Goal: Information Seeking & Learning: Learn about a topic

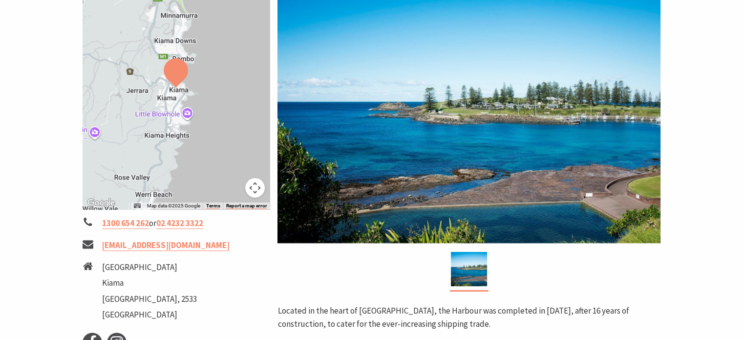
scroll to position [195, 0]
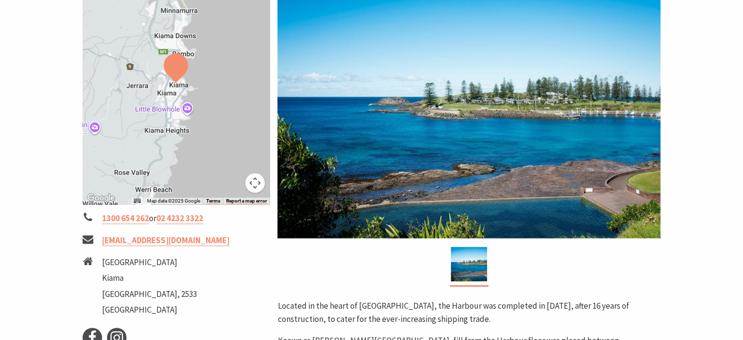
drag, startPoint x: 354, startPoint y: 183, endPoint x: 443, endPoint y: 173, distance: 89.5
click at [443, 173] on img at bounding box center [469, 112] width 383 height 252
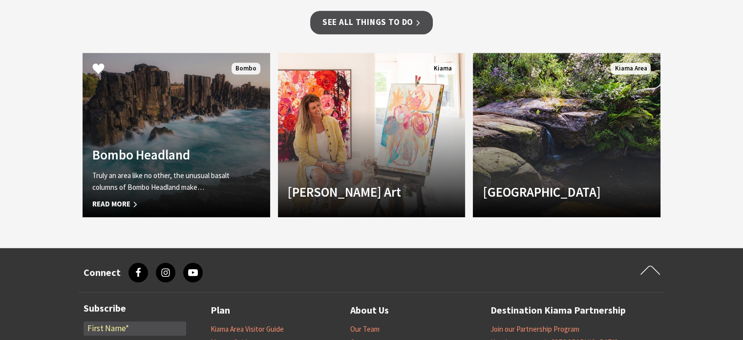
scroll to position [831, 0]
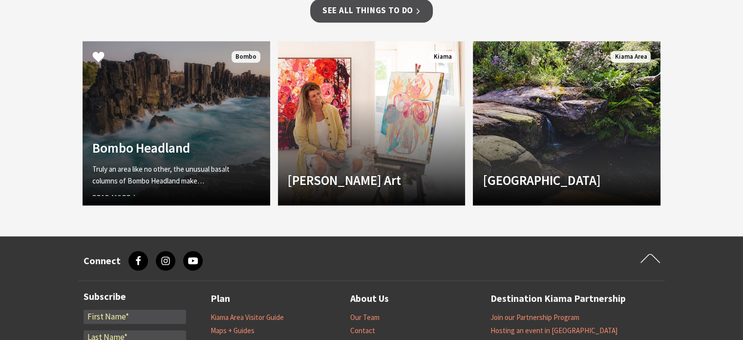
click at [141, 116] on link "Bombo Headland Truly an area like no other, the unusual basalt columns of Bombo…" at bounding box center [177, 123] width 188 height 164
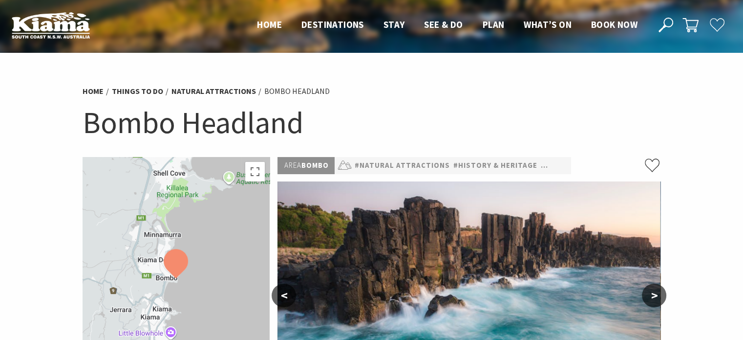
scroll to position [98, 0]
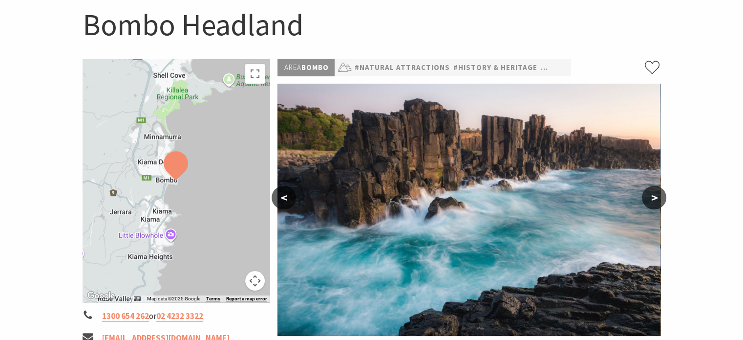
click at [644, 198] on button ">" at bounding box center [654, 197] width 24 height 23
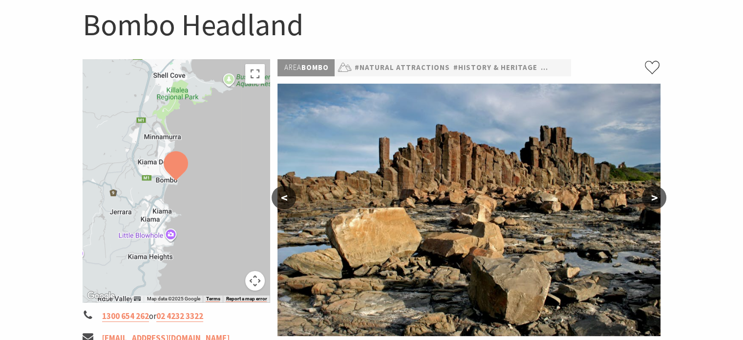
click at [644, 198] on button ">" at bounding box center [654, 197] width 24 height 23
click at [651, 199] on button ">" at bounding box center [654, 197] width 24 height 23
click at [282, 203] on button "<" at bounding box center [284, 197] width 24 height 23
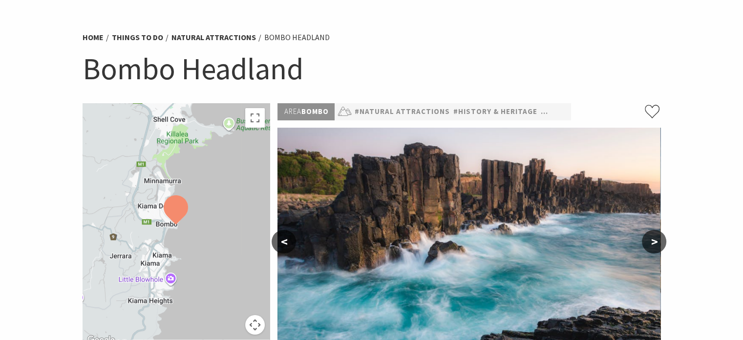
scroll to position [49, 0]
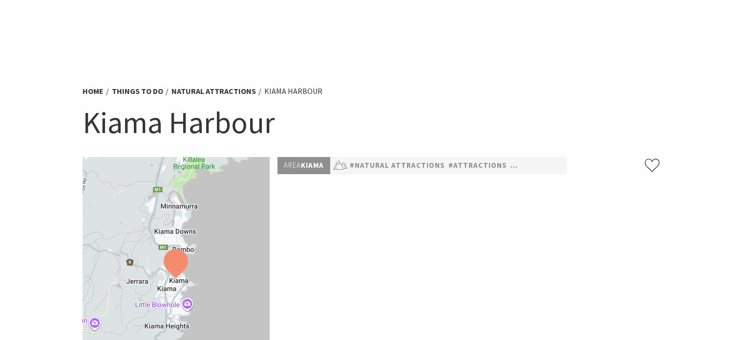
scroll to position [824, 0]
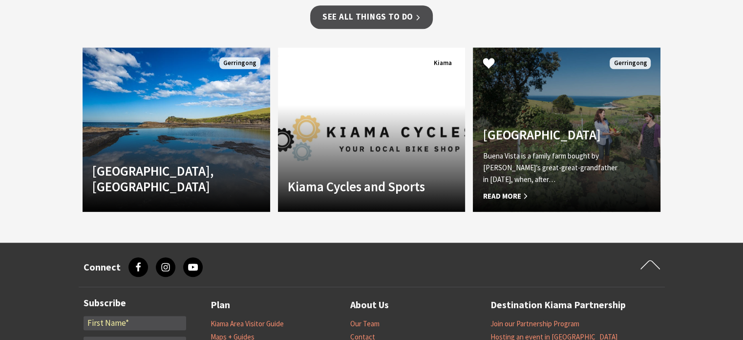
click at [539, 130] on link "Another Image Used Buena Vista Farm Buena Vista is a family farm bought by Fion…" at bounding box center [567, 129] width 188 height 164
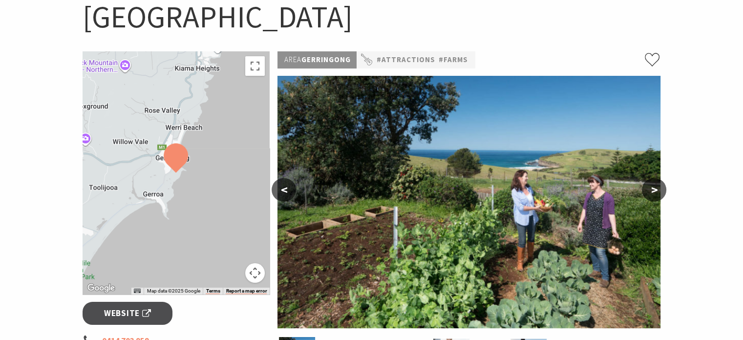
scroll to position [147, 0]
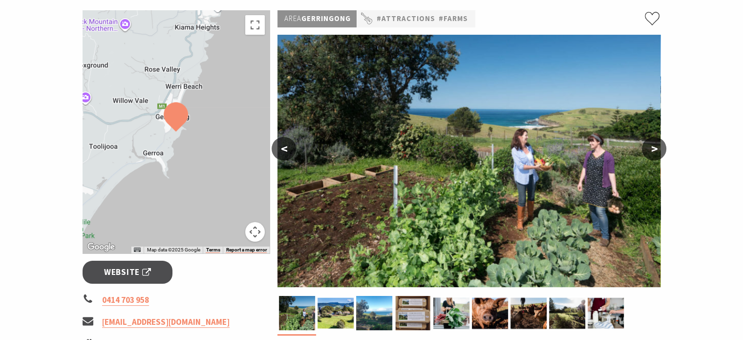
click at [650, 148] on button ">" at bounding box center [654, 148] width 24 height 23
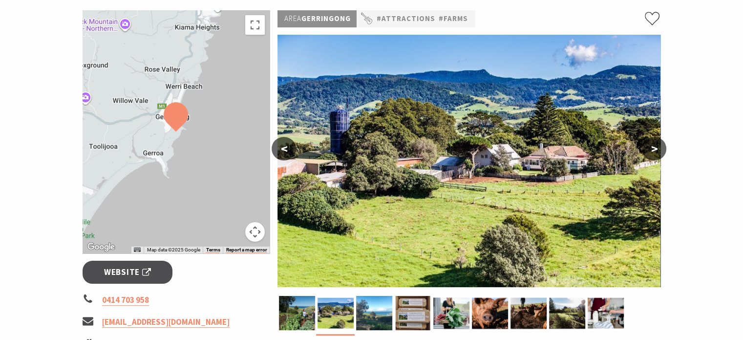
click at [650, 148] on button ">" at bounding box center [654, 148] width 24 height 23
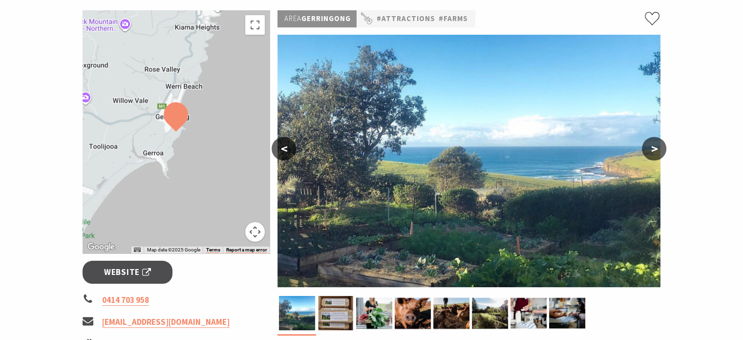
click at [650, 148] on button ">" at bounding box center [654, 148] width 24 height 23
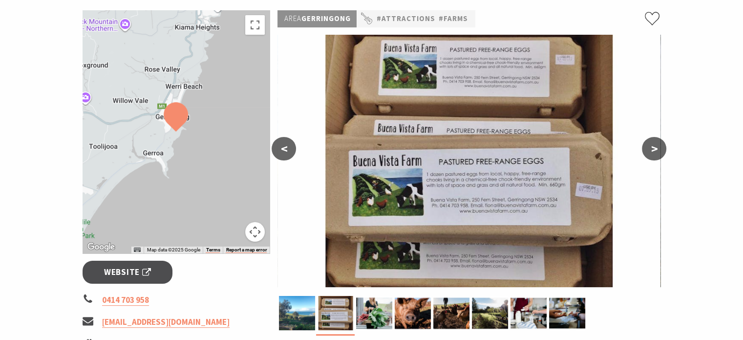
click at [650, 148] on button ">" at bounding box center [654, 148] width 24 height 23
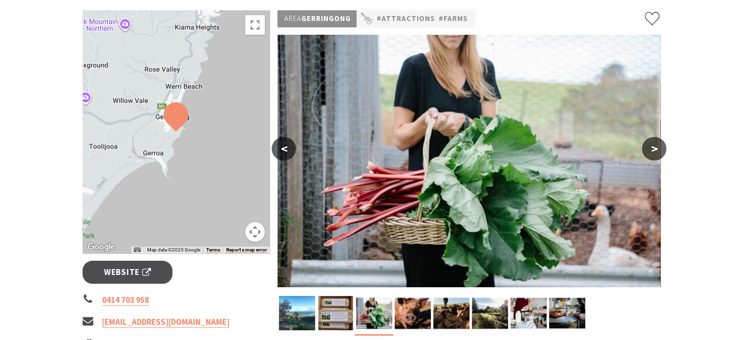
click at [650, 148] on button ">" at bounding box center [654, 148] width 24 height 23
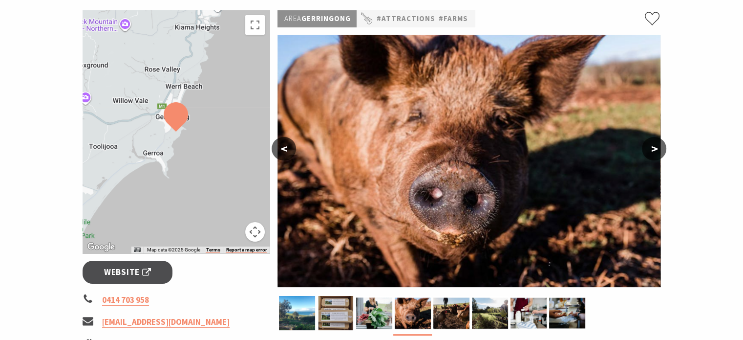
click at [650, 148] on button ">" at bounding box center [654, 148] width 24 height 23
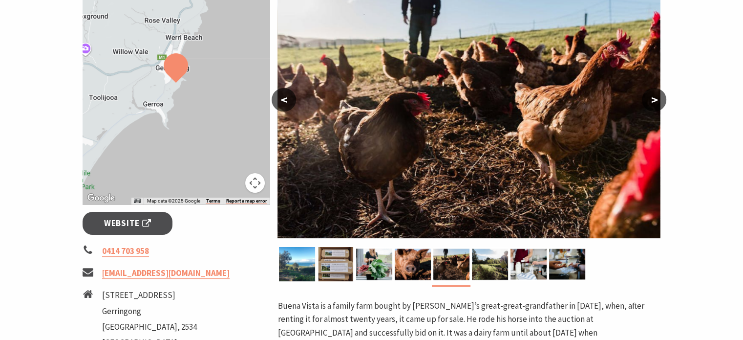
scroll to position [98, 0]
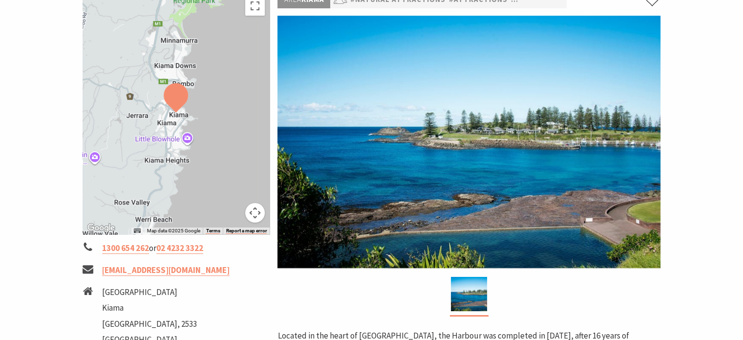
scroll to position [91, 0]
